Goal: Information Seeking & Learning: Learn about a topic

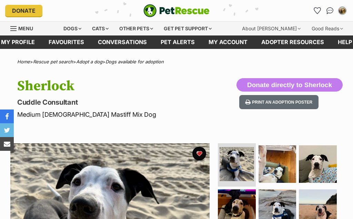
click at [79, 24] on div "Dogs" at bounding box center [73, 29] width 28 height 14
click at [81, 28] on div "Dogs" at bounding box center [73, 29] width 28 height 14
click at [79, 27] on div "Dogs" at bounding box center [73, 29] width 28 height 14
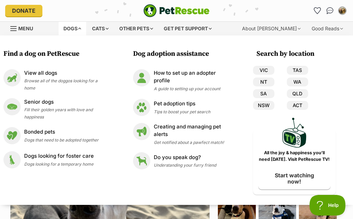
click at [74, 79] on span "Browse all of the doggos looking for a home" at bounding box center [60, 84] width 73 height 12
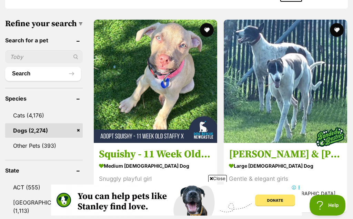
click at [136, 148] on h3 "Squishy - 11 Week Old Staffy X" at bounding box center [155, 154] width 113 height 13
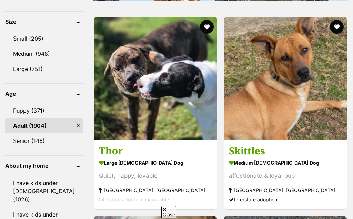
scroll to position [604, 0]
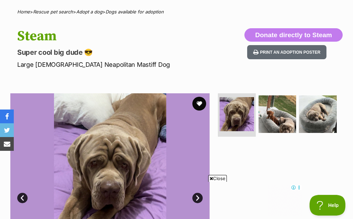
scroll to position [50, 0]
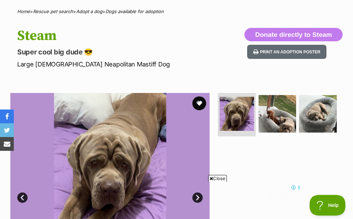
click at [199, 98] on button "favourite" at bounding box center [199, 104] width 14 height 14
click at [267, 115] on img at bounding box center [278, 114] width 38 height 38
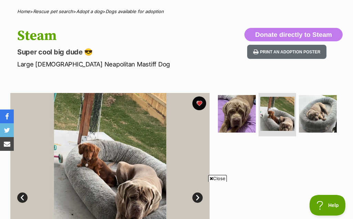
scroll to position [0, 0]
click at [309, 118] on img at bounding box center [318, 114] width 38 height 38
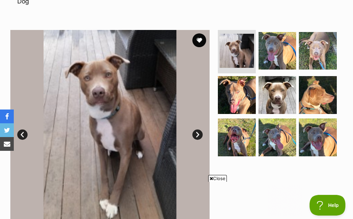
scroll to position [122, 0]
click at [200, 34] on button "favourite" at bounding box center [199, 41] width 14 height 14
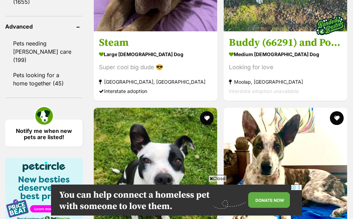
scroll to position [1238, 0]
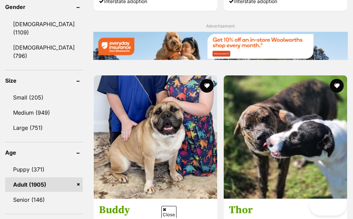
scroll to position [366, 0]
